Goal: Information Seeking & Learning: Learn about a topic

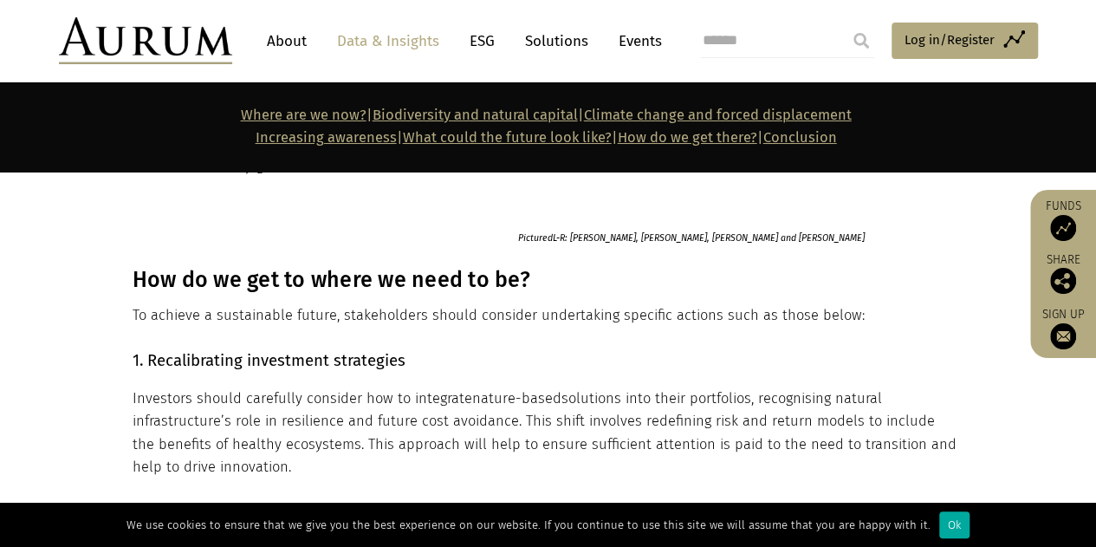
scroll to position [2600, 0]
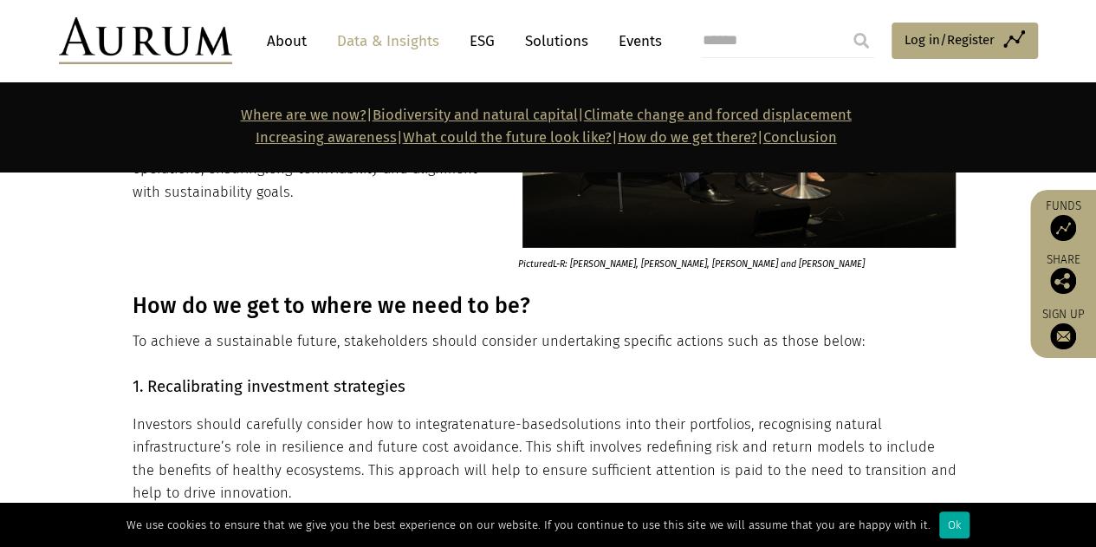
click at [208, 416] on p "Investors should carefully consider how to integrate nature-based solutions int…" at bounding box center [547, 459] width 828 height 92
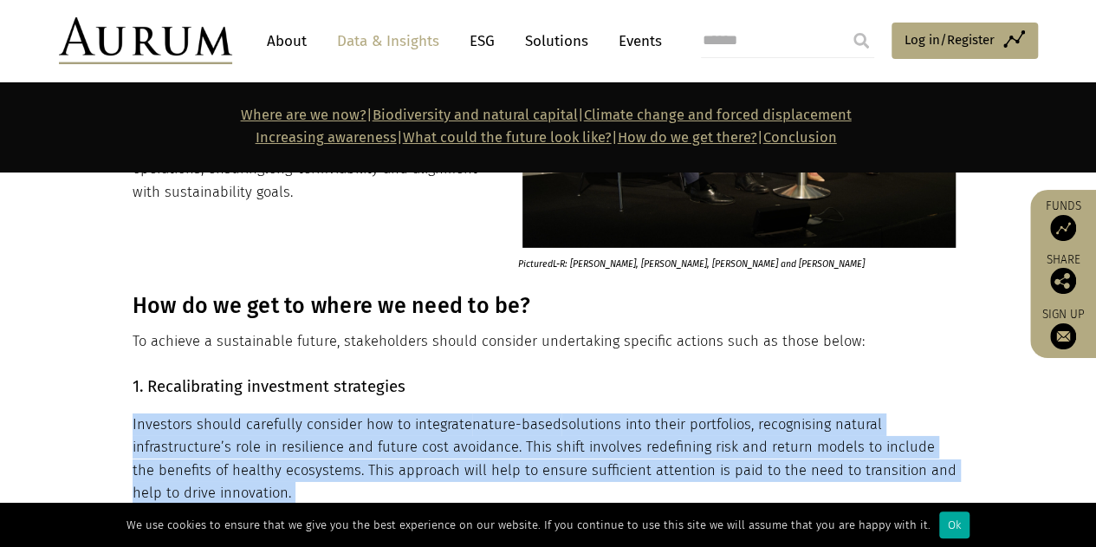
click at [208, 416] on p "Investors should carefully consider how to integrate nature-based solutions int…" at bounding box center [547, 459] width 828 height 92
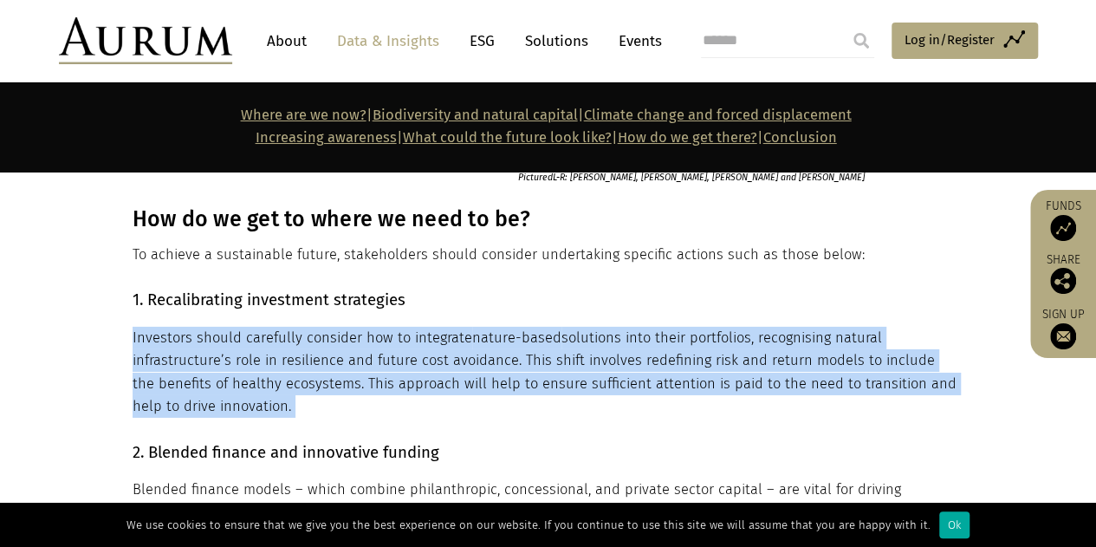
scroll to position [2774, 0]
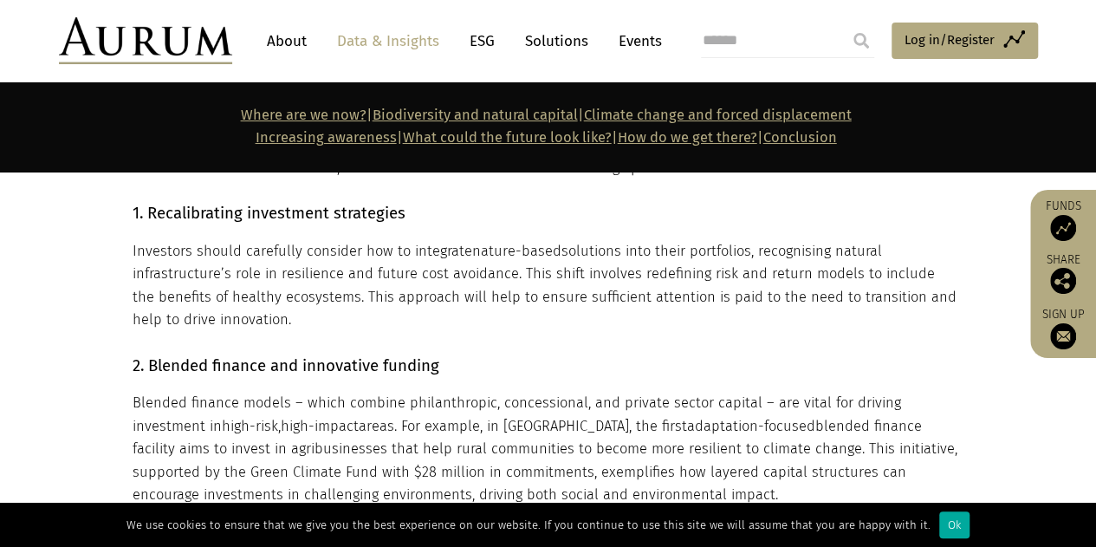
click at [224, 393] on p "Blended finance models – which combine philanthropic, concessional, and private…" at bounding box center [547, 449] width 828 height 114
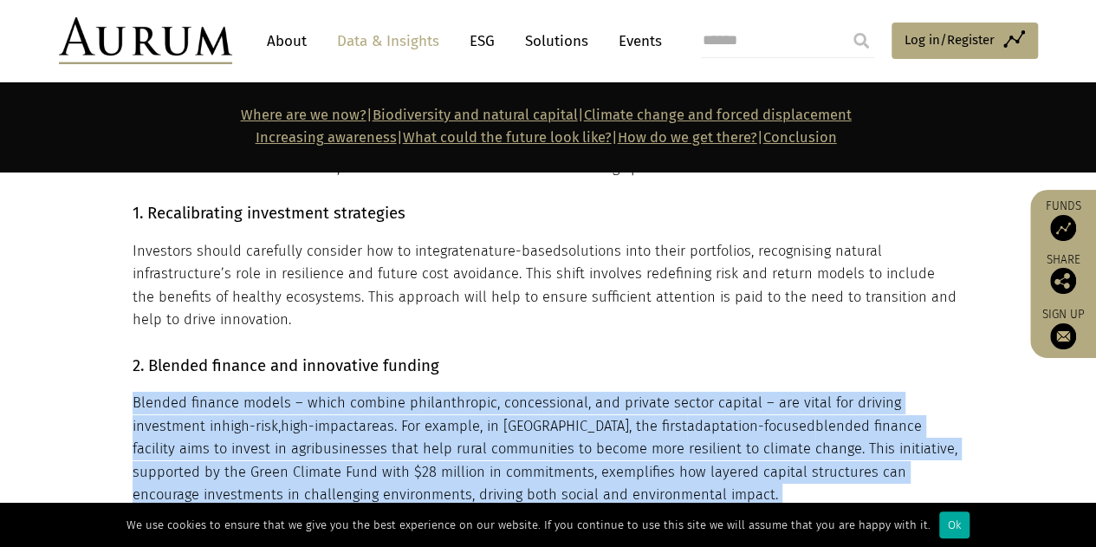
click at [224, 393] on p "Blended finance models – which combine philanthropic, concessional, and private…" at bounding box center [547, 449] width 828 height 114
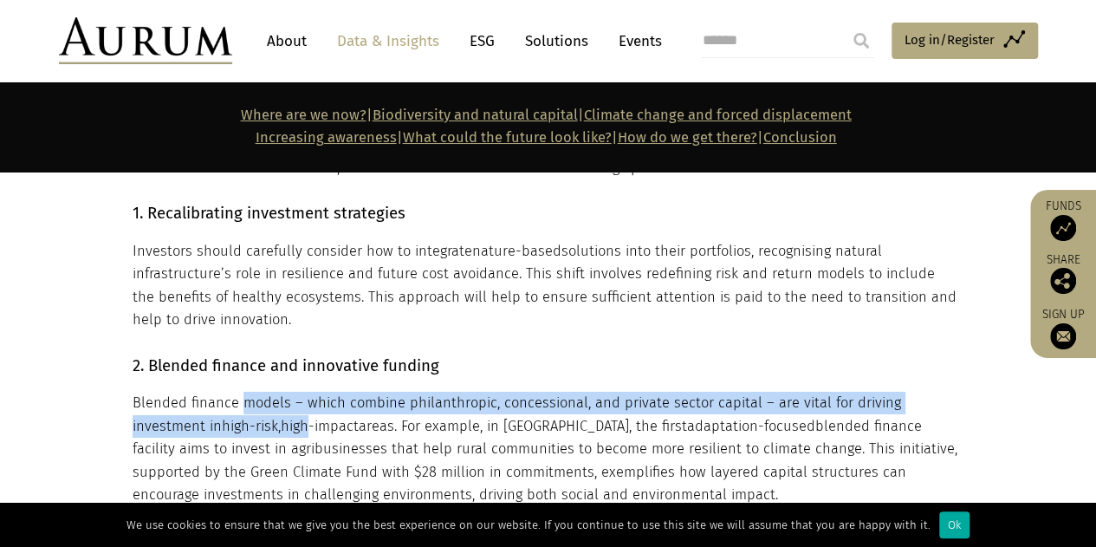
drag, startPoint x: 241, startPoint y: 361, endPoint x: 239, endPoint y: 381, distance: 19.1
click at [239, 392] on p "Blended finance models – which combine philanthropic, concessional, and private…" at bounding box center [547, 449] width 828 height 114
click at [281, 418] on span "high-impact" at bounding box center [320, 426] width 78 height 16
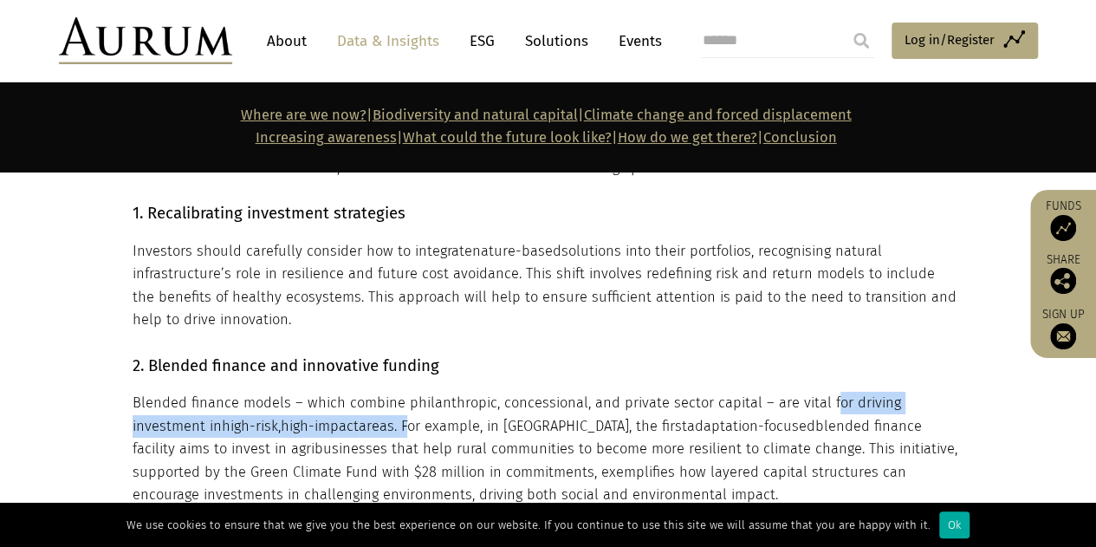
drag, startPoint x: 333, startPoint y: 381, endPoint x: 823, endPoint y: 350, distance: 491.5
click at [823, 392] on p "Blended finance models – which combine philanthropic, concessional, and private…" at bounding box center [547, 449] width 828 height 114
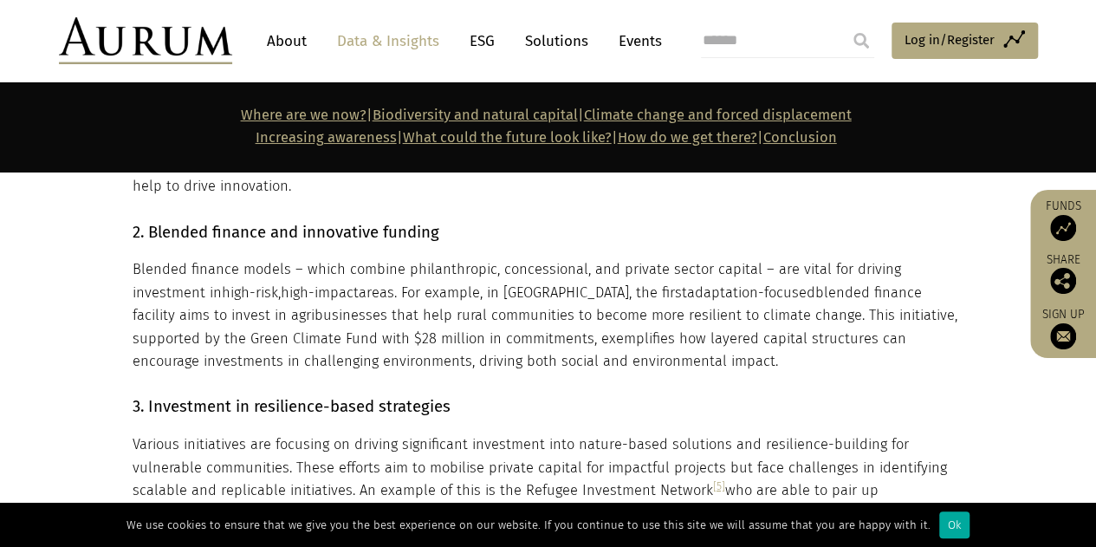
scroll to position [2947, 0]
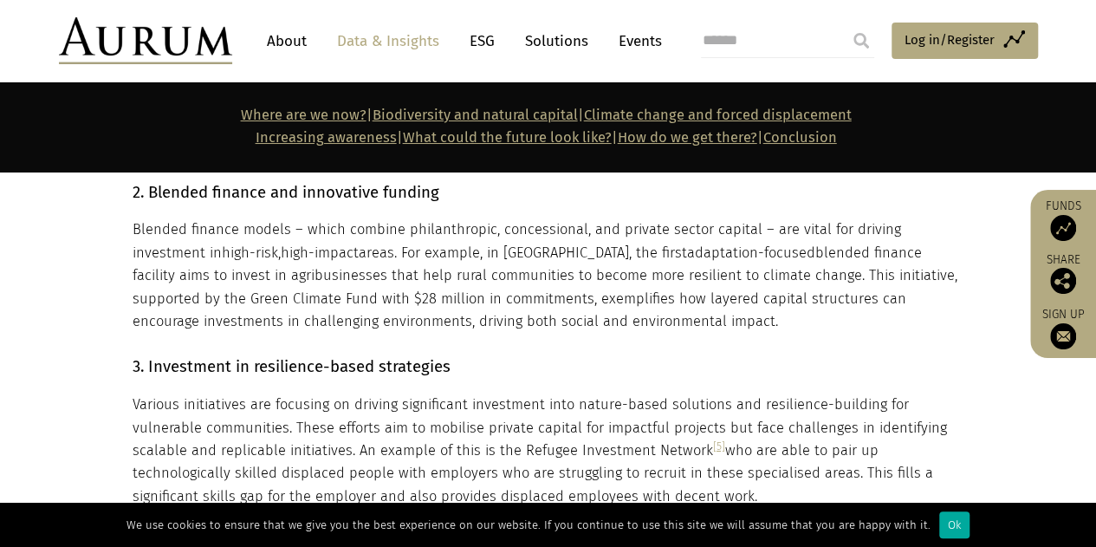
click at [650, 283] on p "Blended finance models – which combine philanthropic, concessional, and private…" at bounding box center [547, 275] width 828 height 114
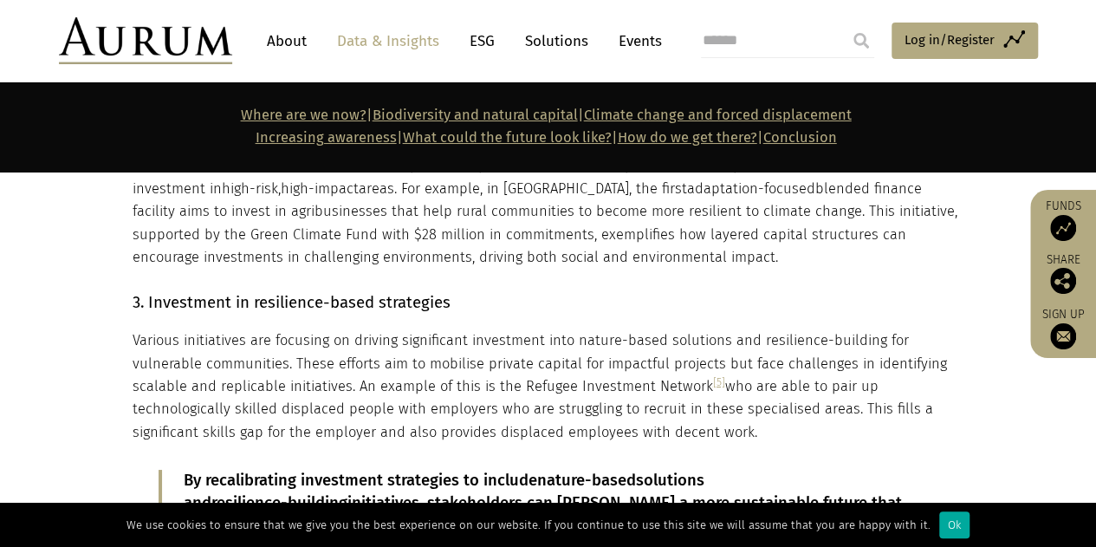
scroll to position [3034, 0]
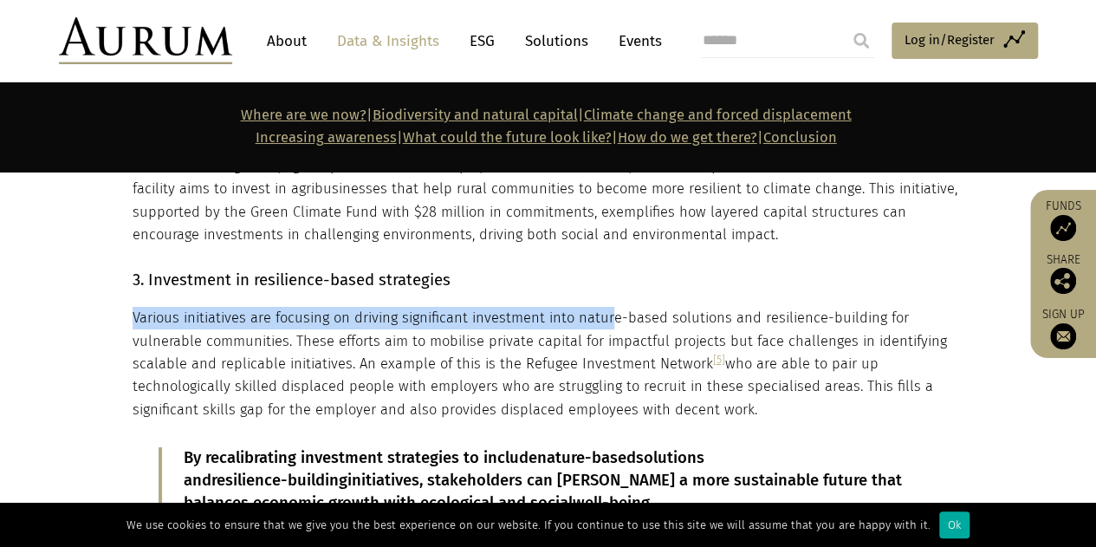
drag, startPoint x: 137, startPoint y: 275, endPoint x: 605, endPoint y: 278, distance: 468.1
click at [605, 307] on p "Various initiatives are focusing on driving significant investment into nature-…" at bounding box center [547, 364] width 828 height 114
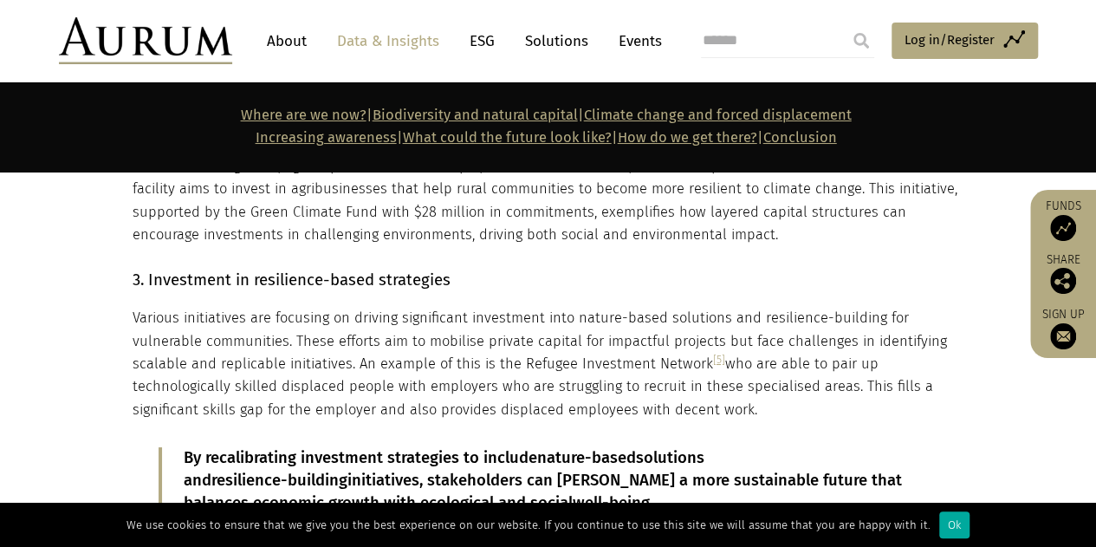
scroll to position [3120, 0]
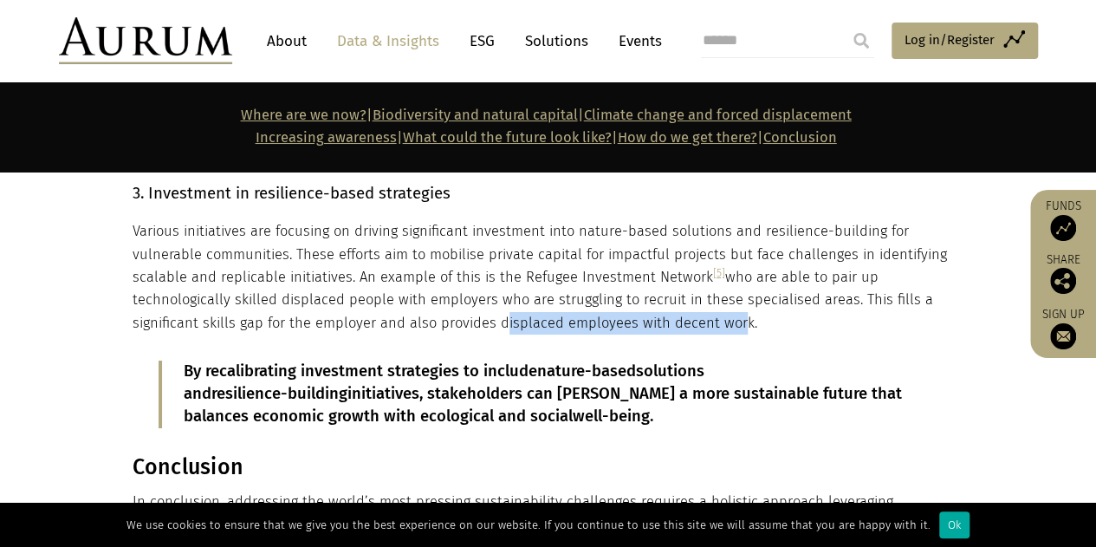
drag, startPoint x: 492, startPoint y: 276, endPoint x: 728, endPoint y: 281, distance: 235.8
click at [728, 281] on p "Various initiatives are focusing on driving significant investment into nature-…" at bounding box center [547, 277] width 828 height 114
drag, startPoint x: 739, startPoint y: 277, endPoint x: 338, endPoint y: 285, distance: 400.5
click at [338, 285] on p "Various initiatives are focusing on driving significant investment into nature-…" at bounding box center [547, 277] width 828 height 114
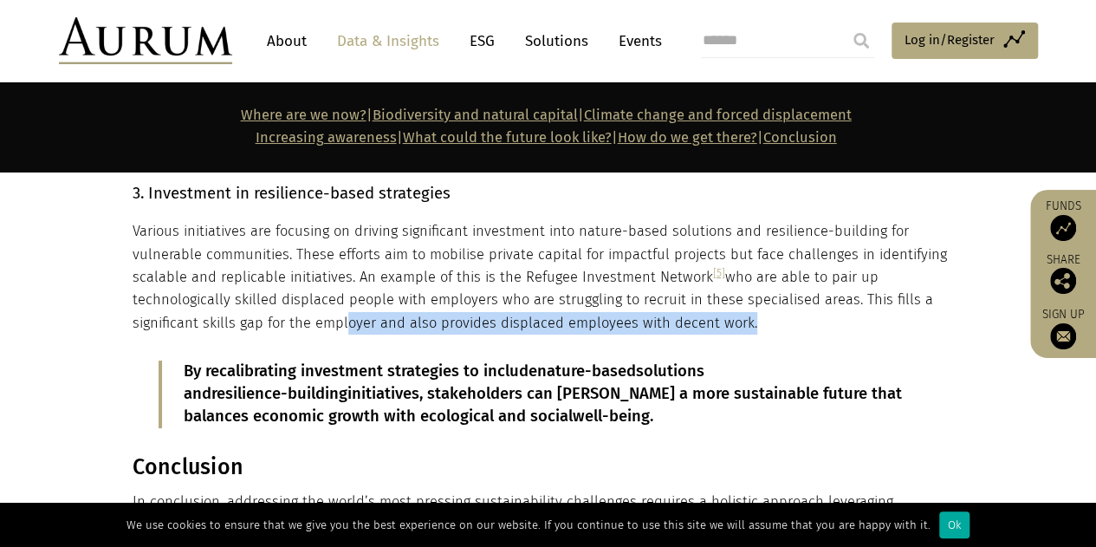
click at [338, 285] on p "Various initiatives are focusing on driving significant investment into nature-…" at bounding box center [547, 277] width 828 height 114
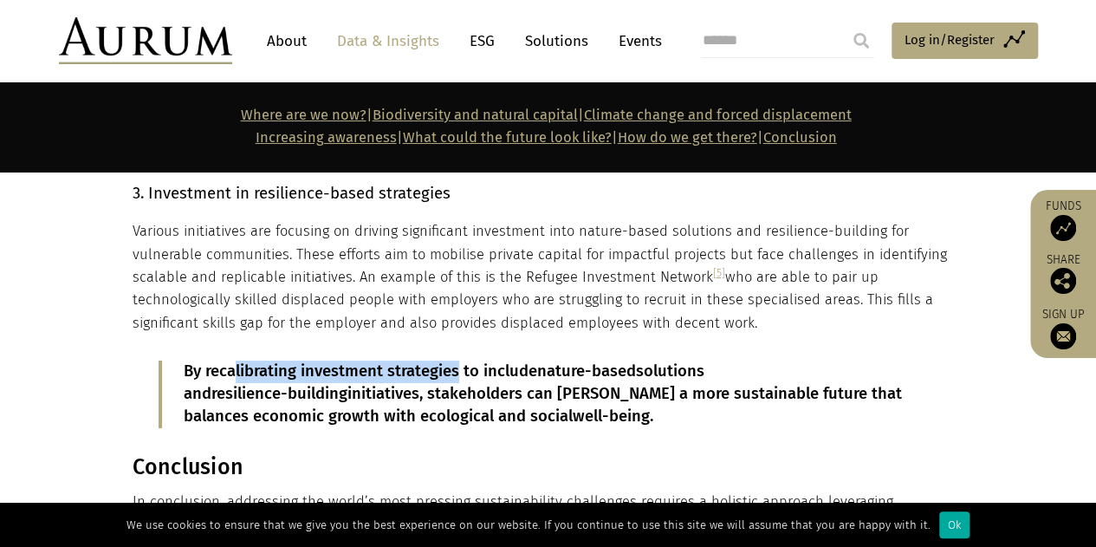
drag, startPoint x: 231, startPoint y: 320, endPoint x: 459, endPoint y: 321, distance: 228.0
click at [459, 361] on p "By recalibrating investment strategies to include nature-based solutions and re…" at bounding box center [548, 395] width 729 height 68
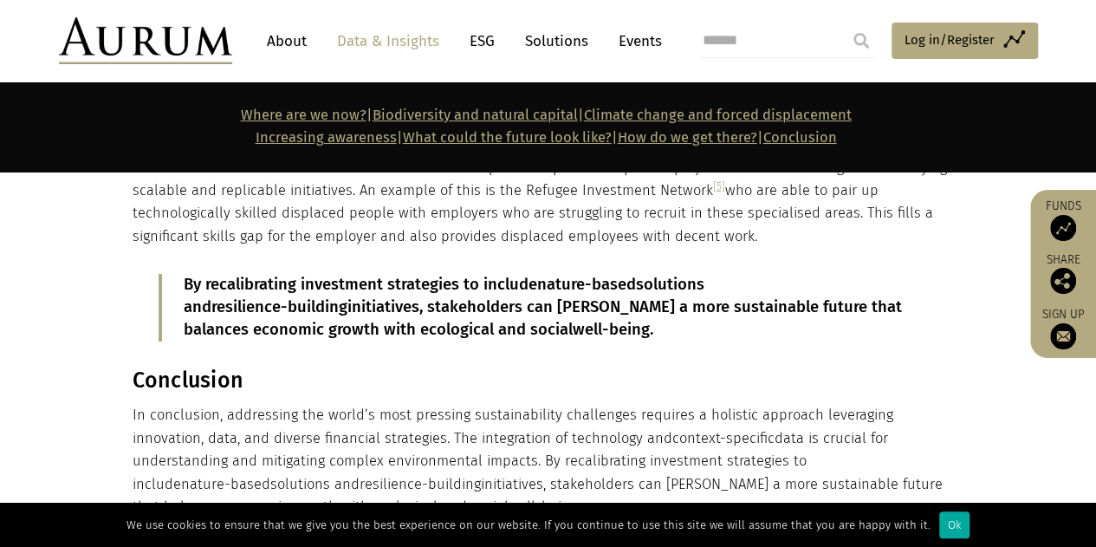
scroll to position [3294, 0]
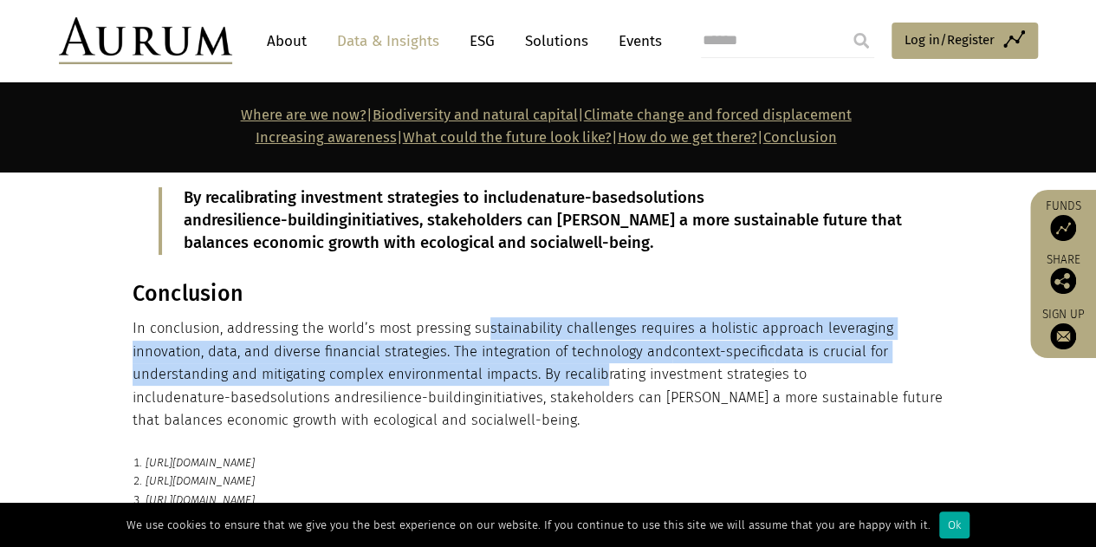
drag, startPoint x: 478, startPoint y: 287, endPoint x: 465, endPoint y: 322, distance: 37.0
click at [465, 322] on p "In conclusion, addressing the world’s most pressing sustainability challenges r…" at bounding box center [547, 374] width 828 height 114
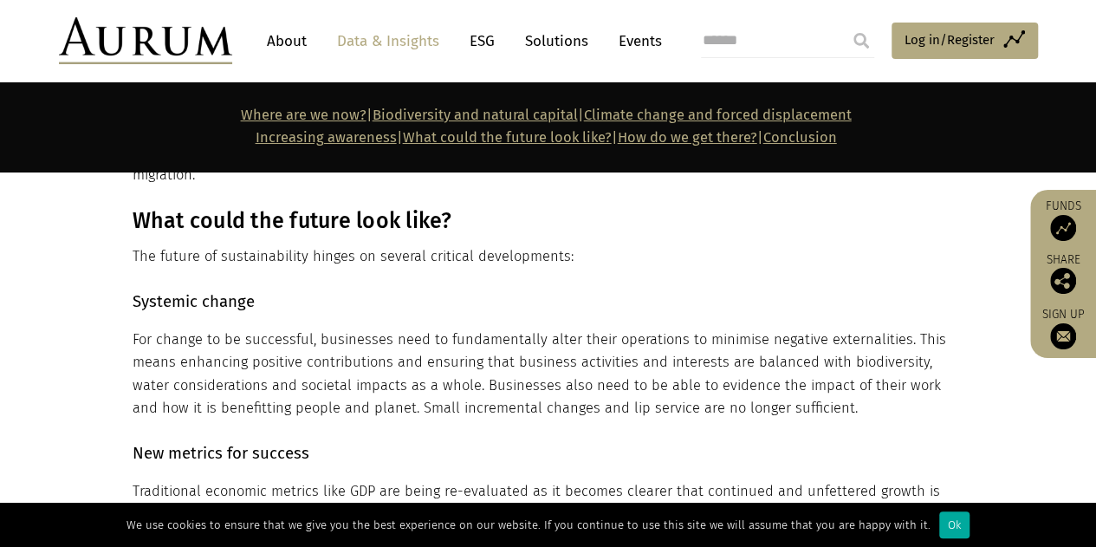
scroll to position [1994, 0]
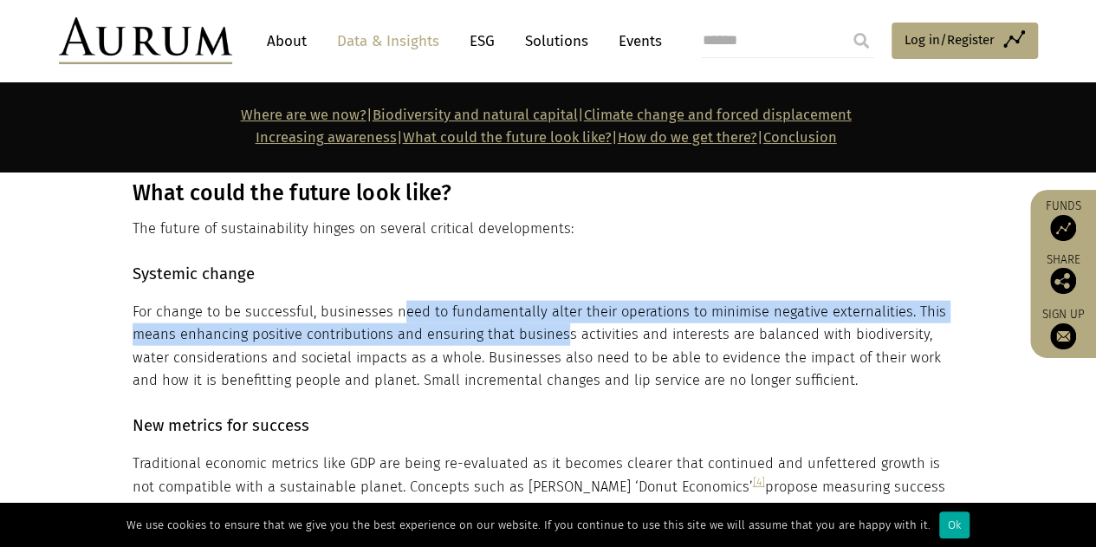
drag, startPoint x: 396, startPoint y: 296, endPoint x: 561, endPoint y: 304, distance: 164.9
click at [561, 304] on p "For change to be successful, businesses need to fundamentally alter their opera…" at bounding box center [547, 347] width 828 height 92
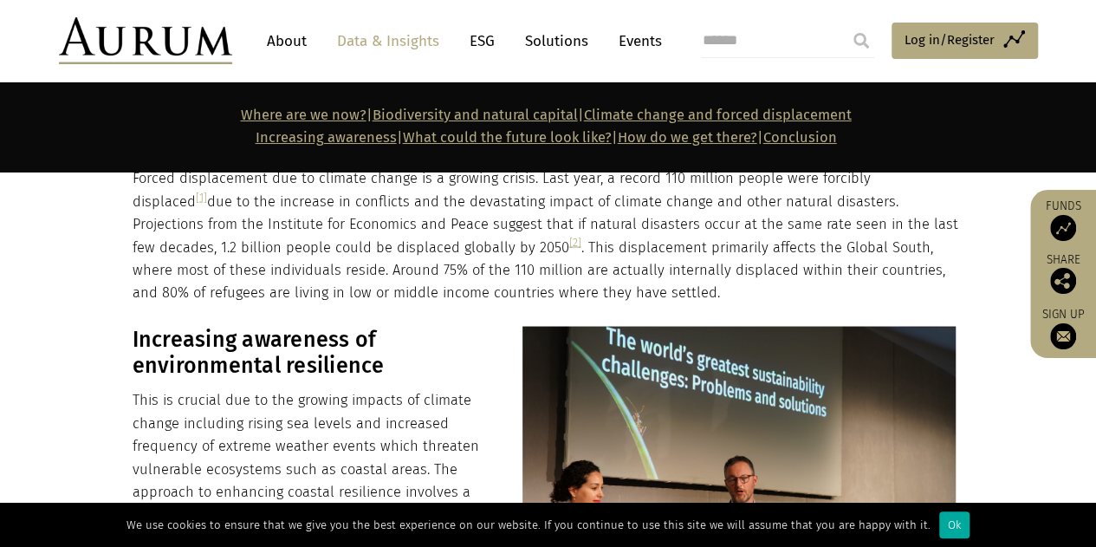
scroll to position [1474, 0]
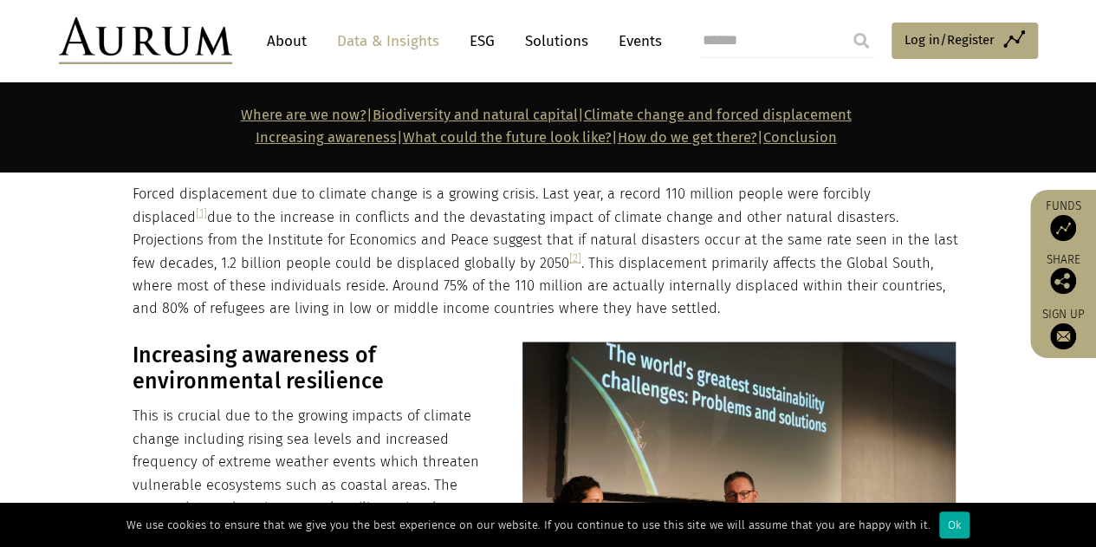
click at [279, 404] on p "This is crucial due to the growing impacts of climate change including rising s…" at bounding box center [547, 541] width 828 height 275
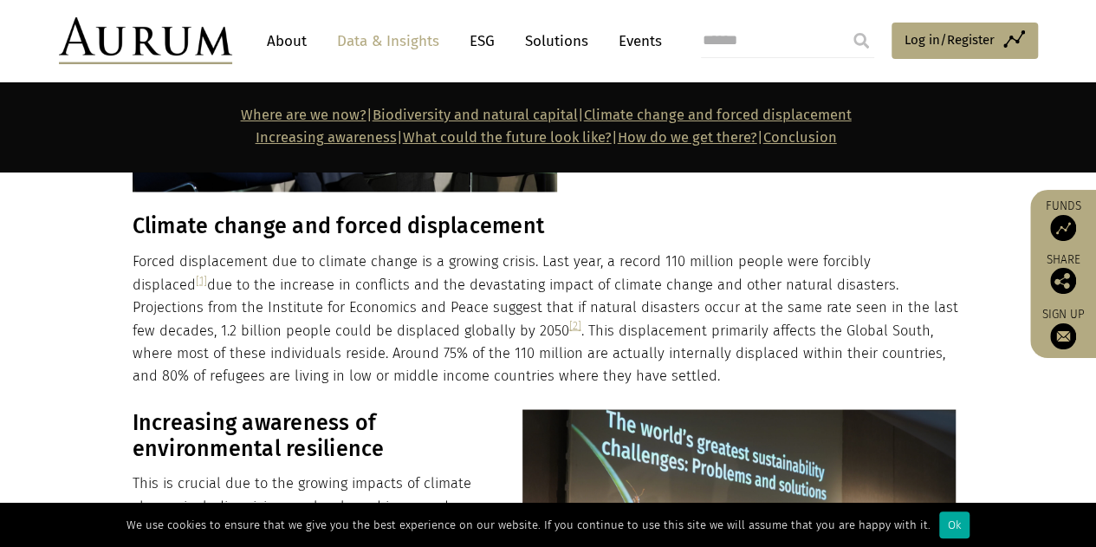
scroll to position [1387, 0]
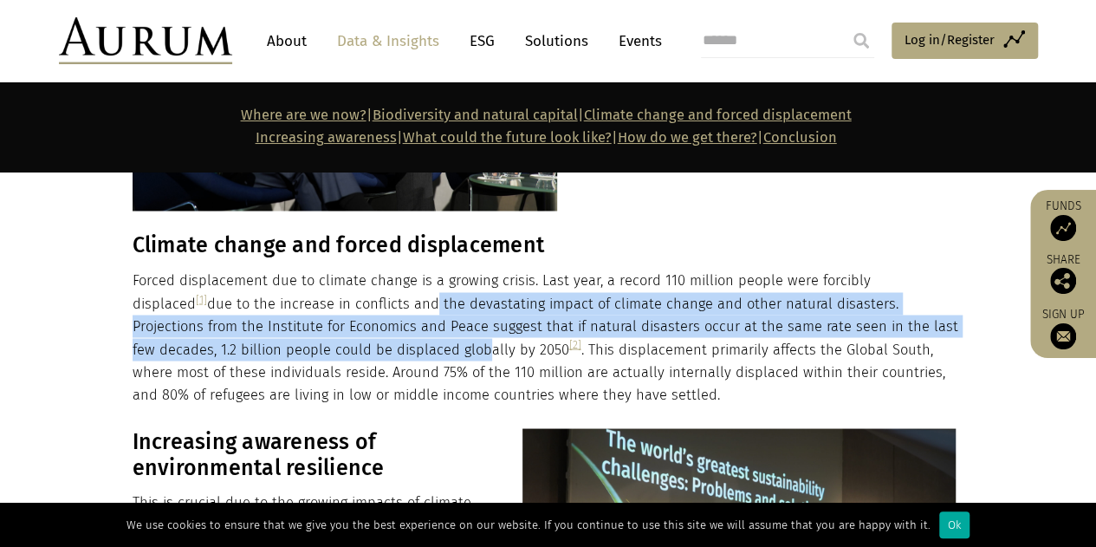
drag, startPoint x: 316, startPoint y: 270, endPoint x: 324, endPoint y: 325, distance: 56.0
click at [324, 325] on p "Forced displacement due to climate change is a growing crisis. Last year, a rec…" at bounding box center [547, 337] width 828 height 137
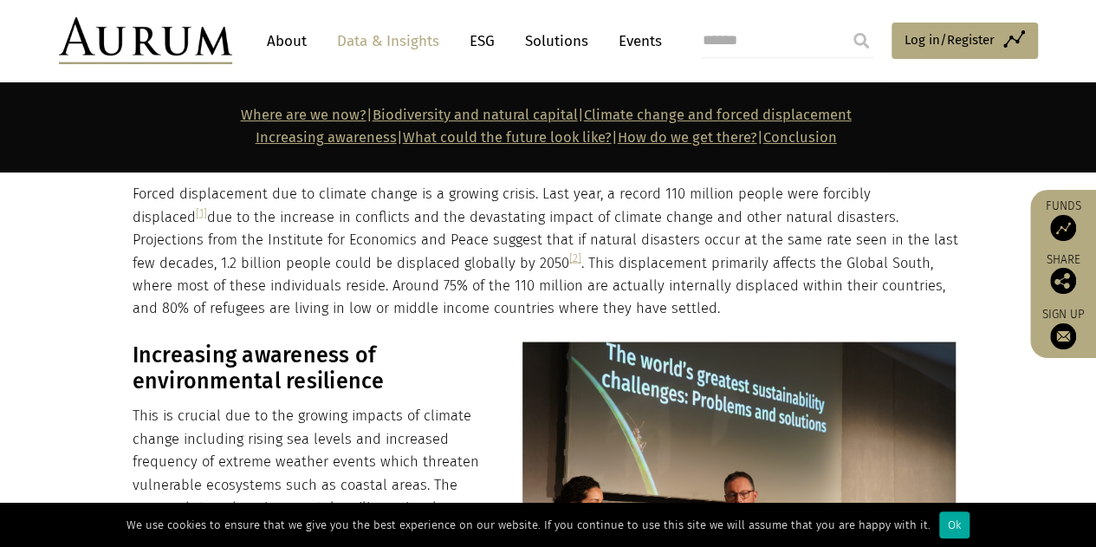
scroll to position [1560, 0]
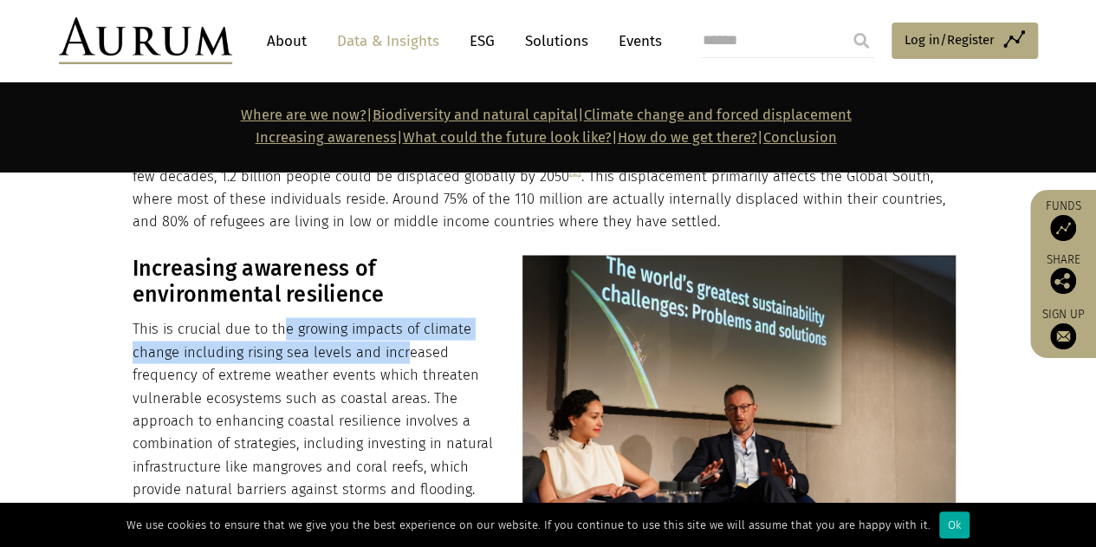
drag, startPoint x: 280, startPoint y: 303, endPoint x: 400, endPoint y: 321, distance: 121.9
click at [400, 321] on p "This is crucial due to the growing impacts of climate change including rising s…" at bounding box center [547, 454] width 828 height 275
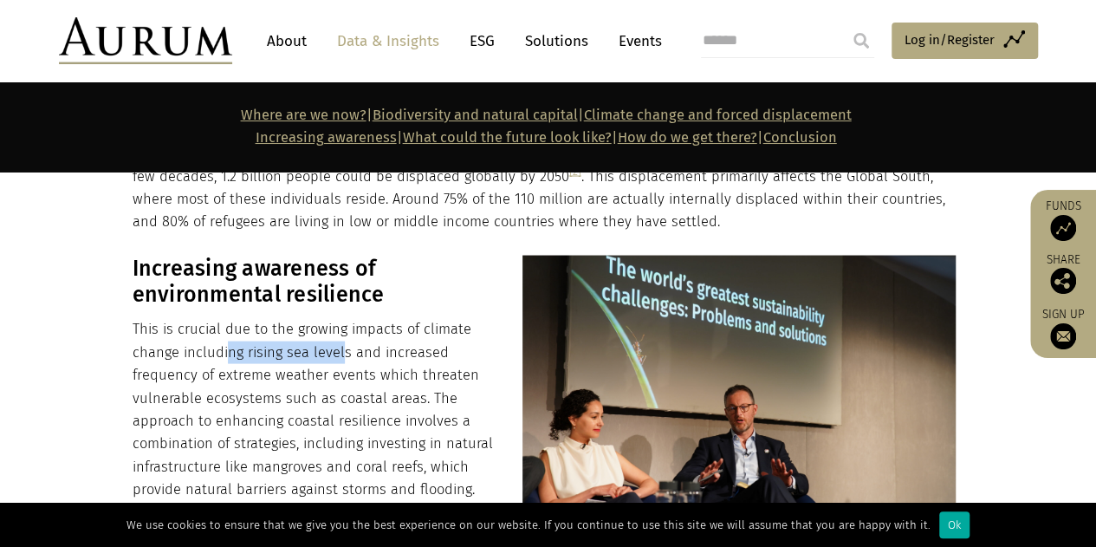
drag, startPoint x: 224, startPoint y: 331, endPoint x: 342, endPoint y: 324, distance: 118.1
click at [342, 324] on p "This is crucial due to the growing impacts of climate change including rising s…" at bounding box center [547, 454] width 828 height 275
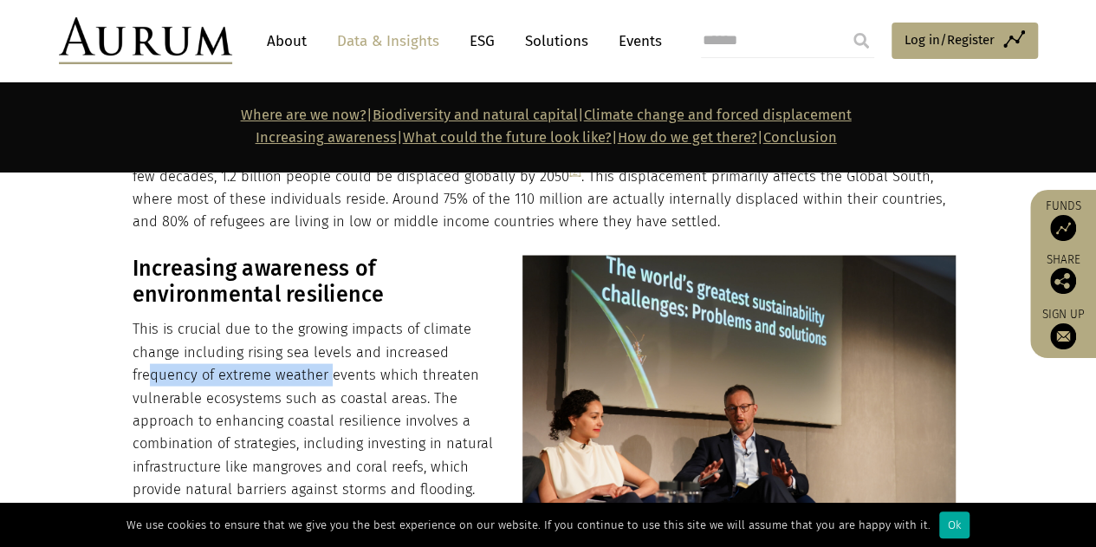
drag, startPoint x: 151, startPoint y: 346, endPoint x: 327, endPoint y: 347, distance: 176.0
click at [327, 347] on p "This is crucial due to the growing impacts of climate change including rising s…" at bounding box center [547, 454] width 828 height 275
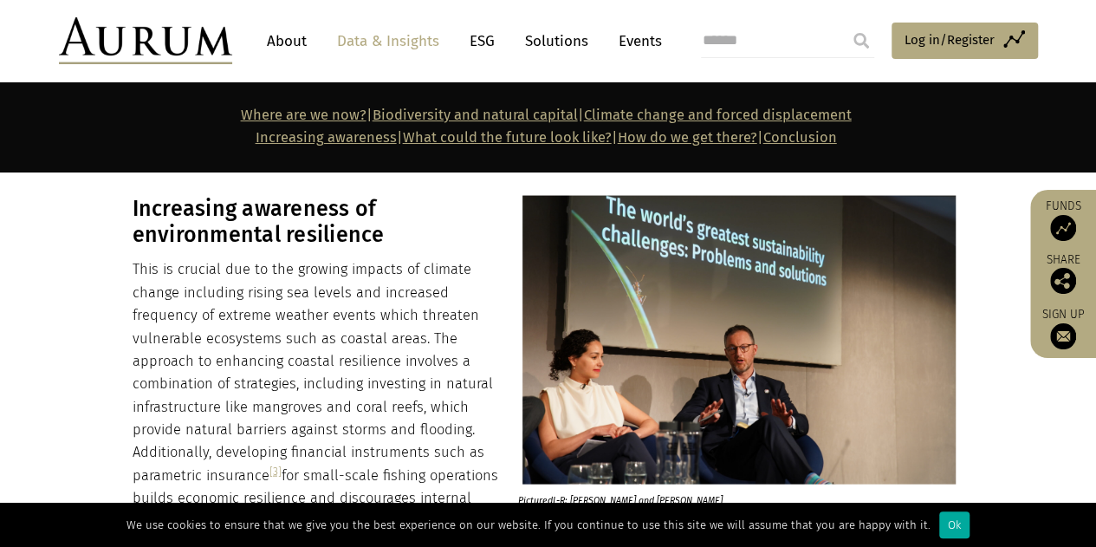
scroll to position [1647, 0]
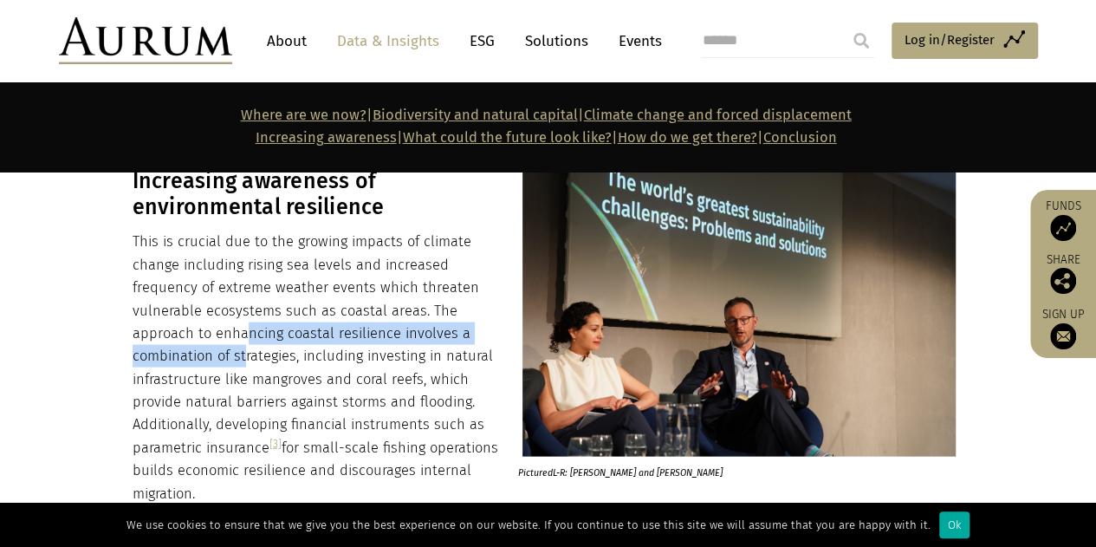
drag, startPoint x: 243, startPoint y: 312, endPoint x: 244, endPoint y: 339, distance: 26.9
click at [244, 339] on p "This is crucial due to the growing impacts of climate change including rising s…" at bounding box center [547, 368] width 828 height 275
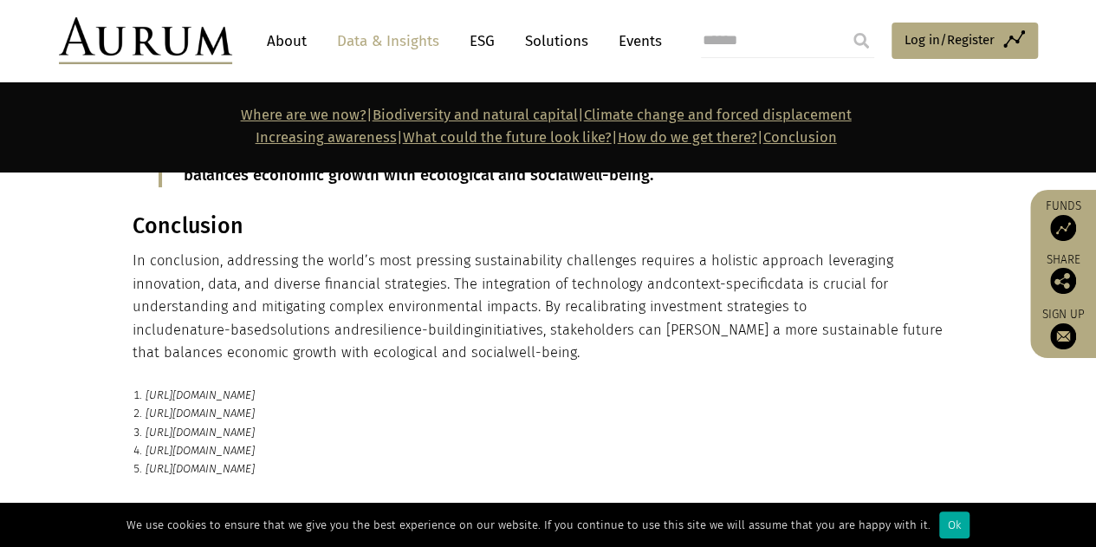
scroll to position [3554, 0]
